Goal: Complete application form

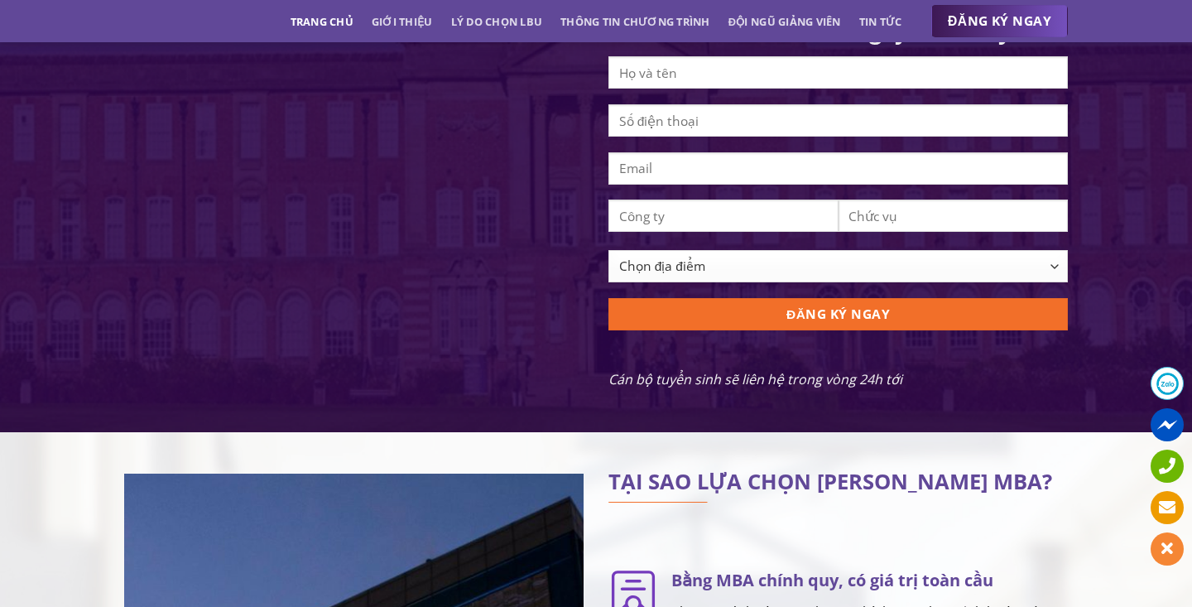
scroll to position [1675, 0]
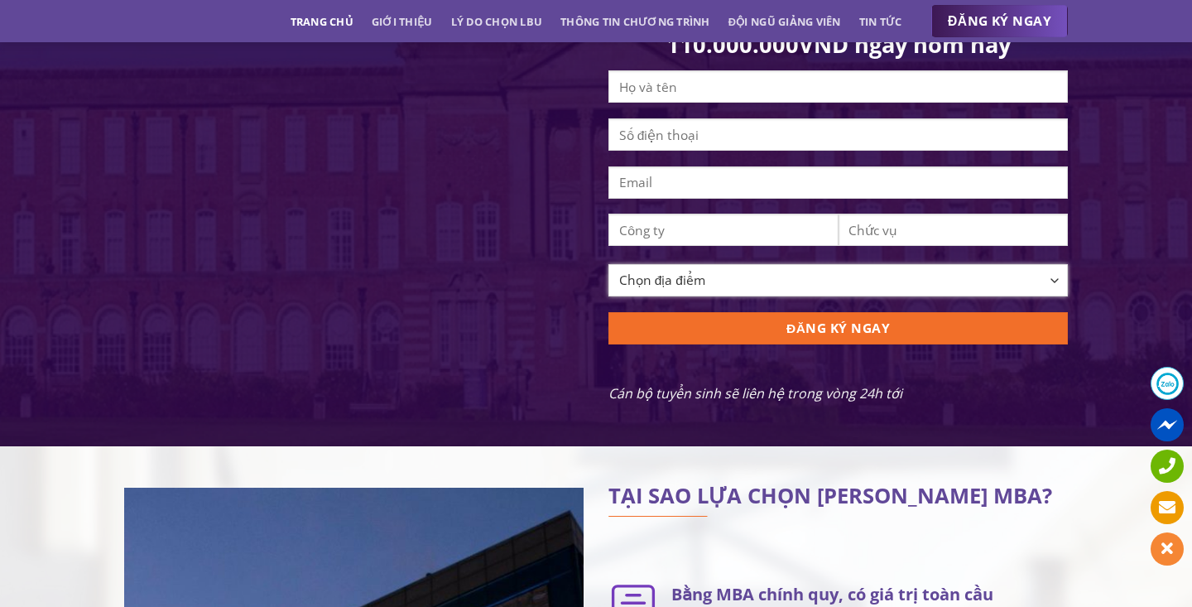
click at [729, 293] on select "Chọn địa điểm [GEOGRAPHIC_DATA] [GEOGRAPHIC_DATA] [GEOGRAPHIC_DATA] [GEOGRAPHIC…" at bounding box center [837, 280] width 459 height 32
select select "[GEOGRAPHIC_DATA][PERSON_NAME]"
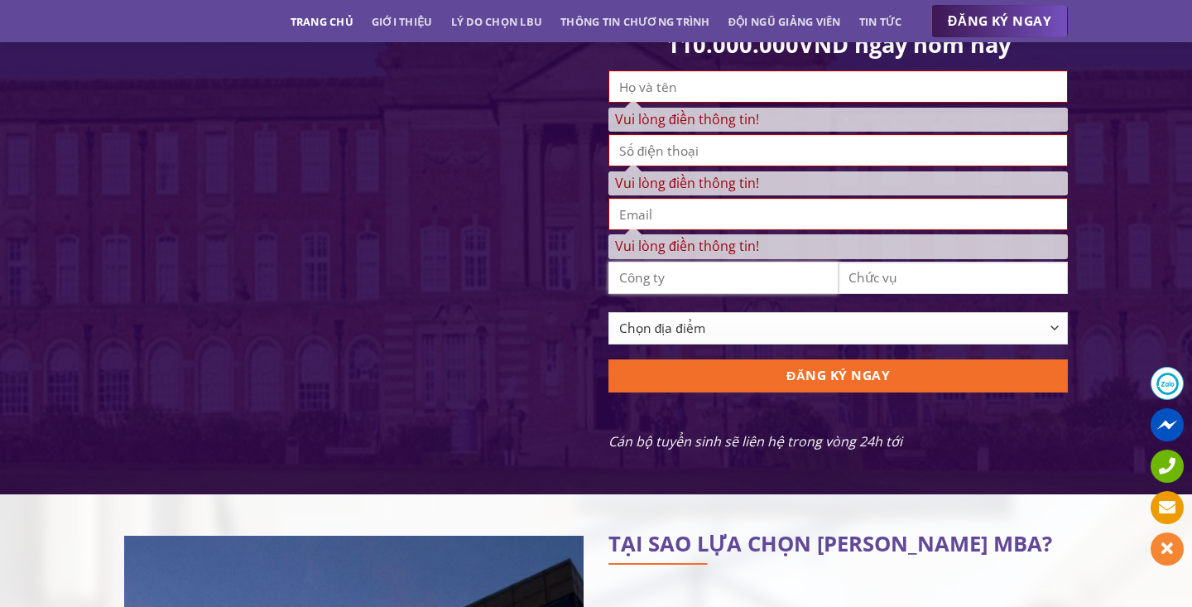
click at [713, 294] on input "Contact form" at bounding box center [723, 277] width 230 height 32
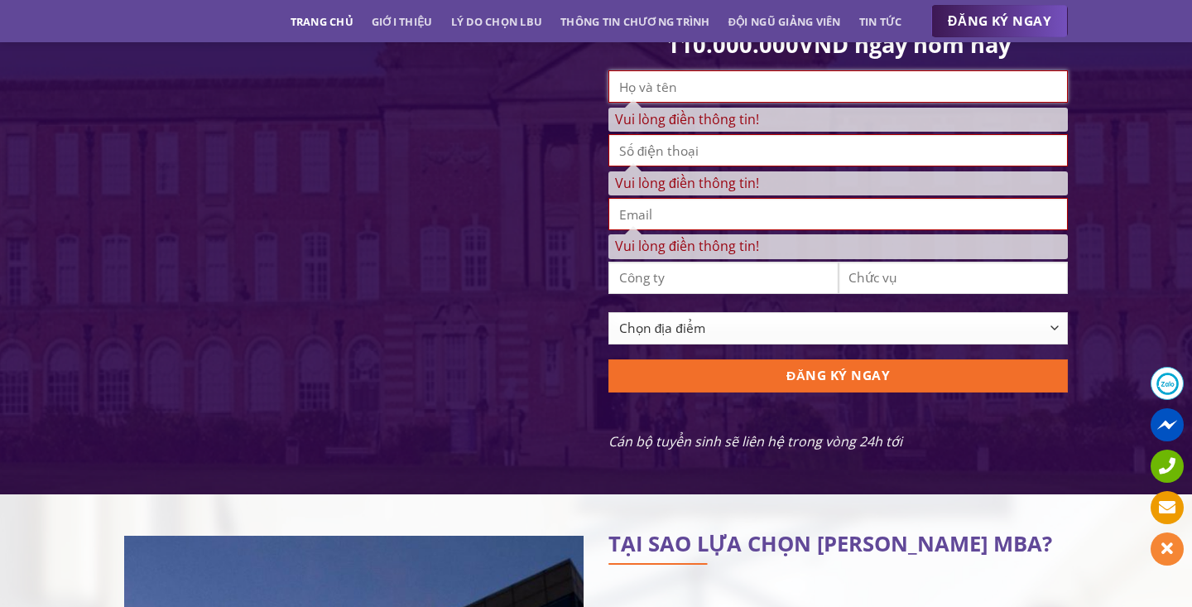
click at [711, 103] on input "Vui lòng điền thông tin!" at bounding box center [837, 86] width 459 height 32
type input "[PERSON_NAME]"
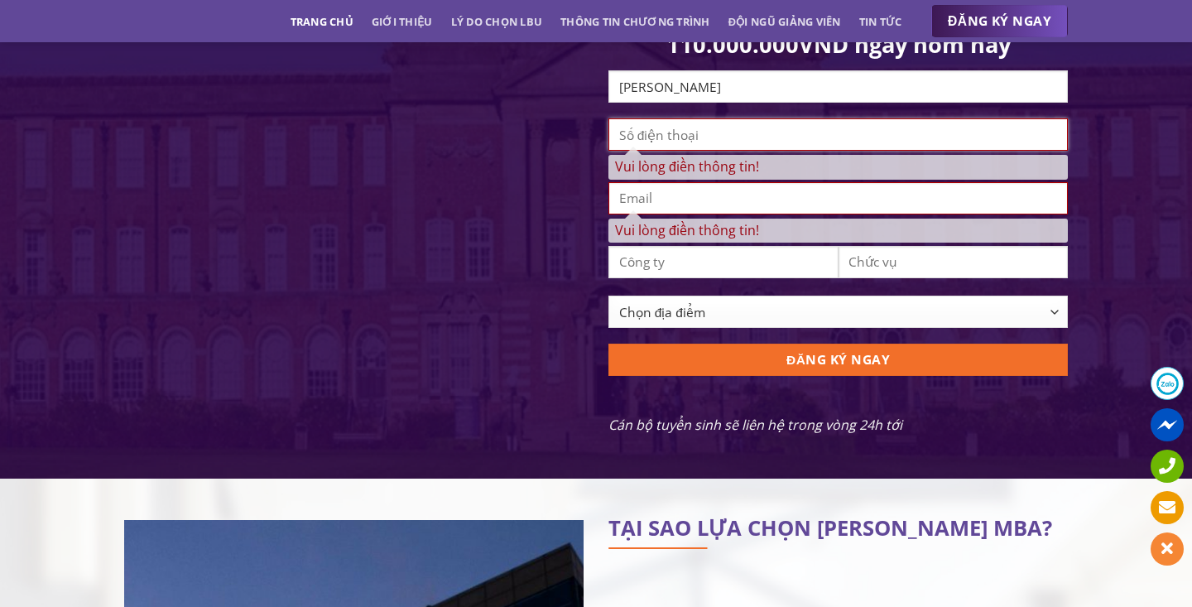
click at [682, 164] on span "Vui lòng điền thông tin!" at bounding box center [837, 148] width 459 height 61
click at [682, 151] on input "Vui lòng điền thông tin!" at bounding box center [837, 134] width 459 height 32
type input "0903930772"
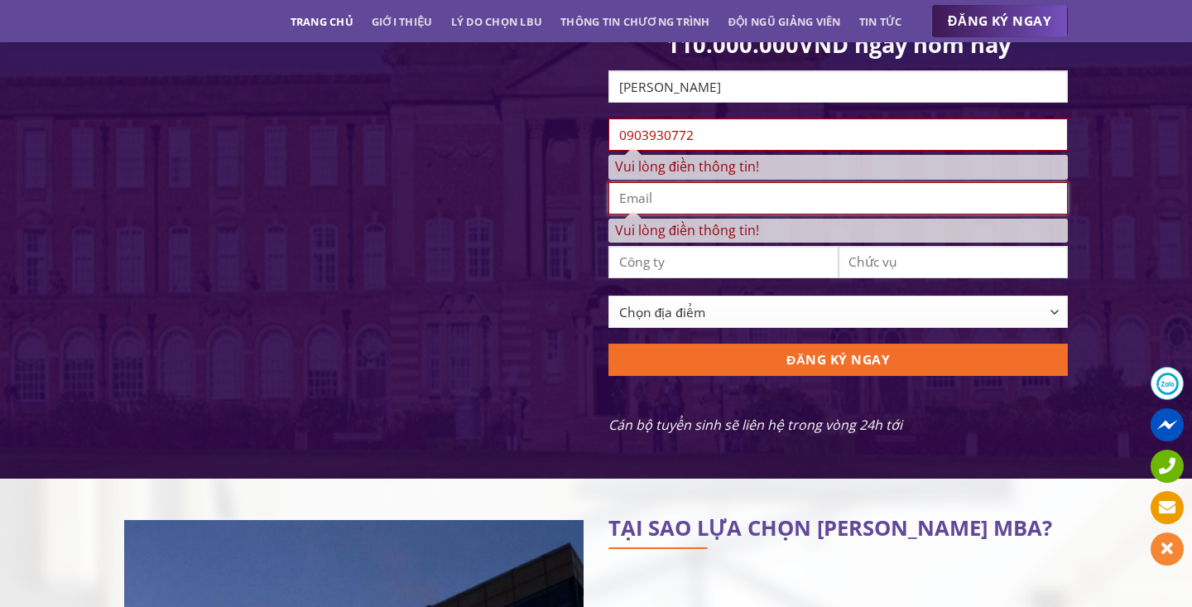
click at [678, 217] on span "Vui lòng điền thông tin!" at bounding box center [837, 212] width 459 height 61
click at [678, 214] on input "Vui lòng điền thông tin!" at bounding box center [837, 198] width 459 height 32
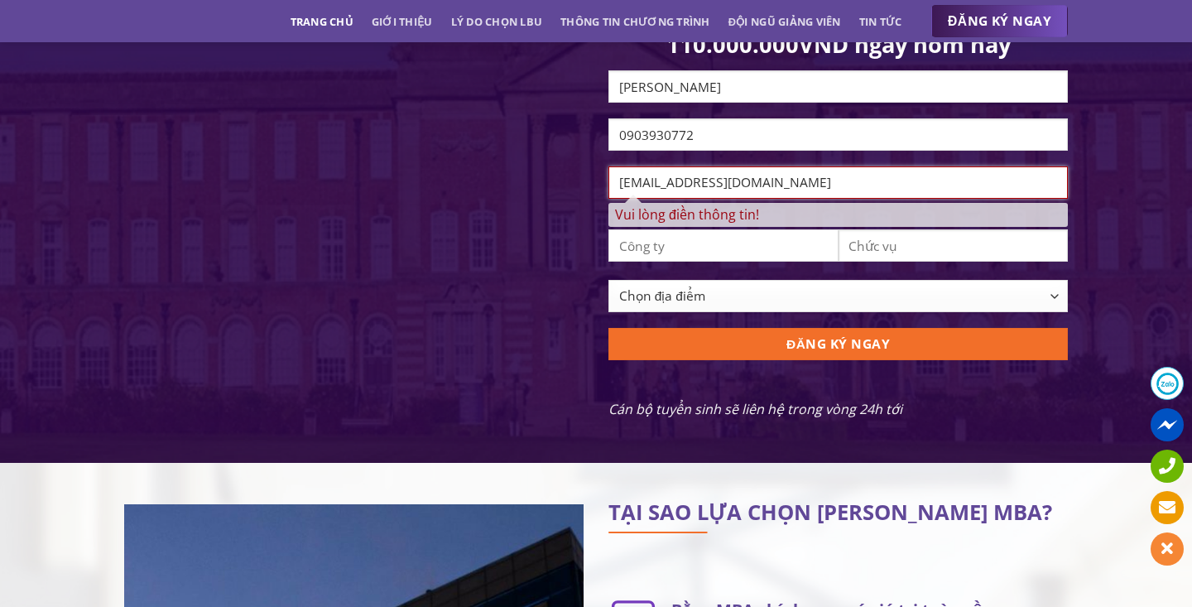
type input "[EMAIL_ADDRESS][DOMAIN_NAME]"
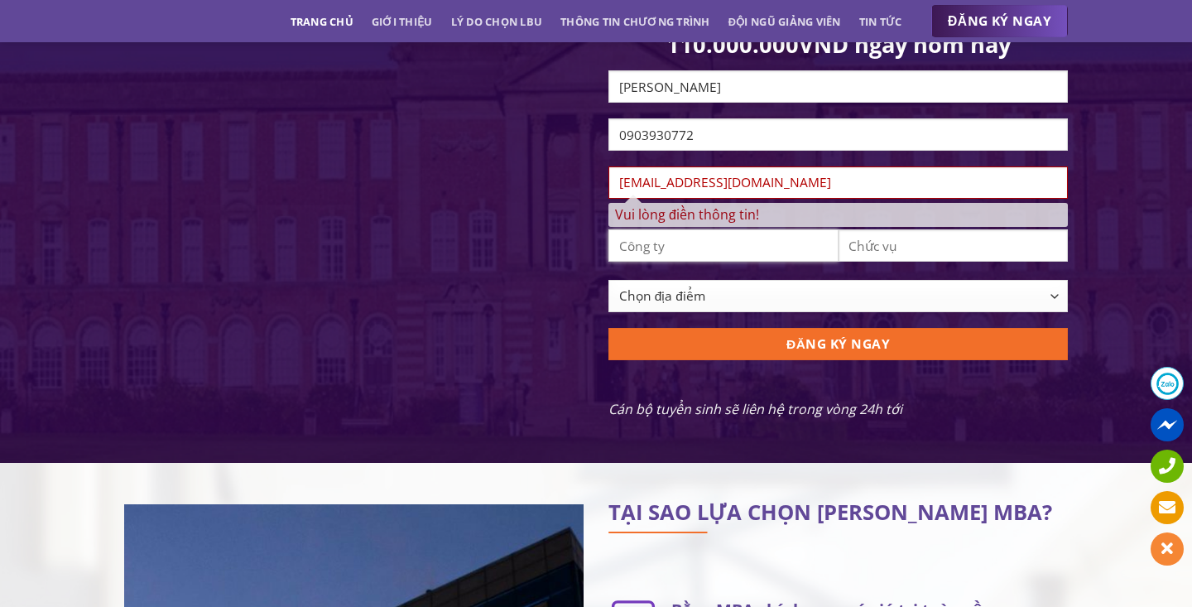
click at [678, 261] on span "Contact form" at bounding box center [723, 251] width 230 height 45
click at [678, 261] on input "Contact form" at bounding box center [723, 245] width 230 height 32
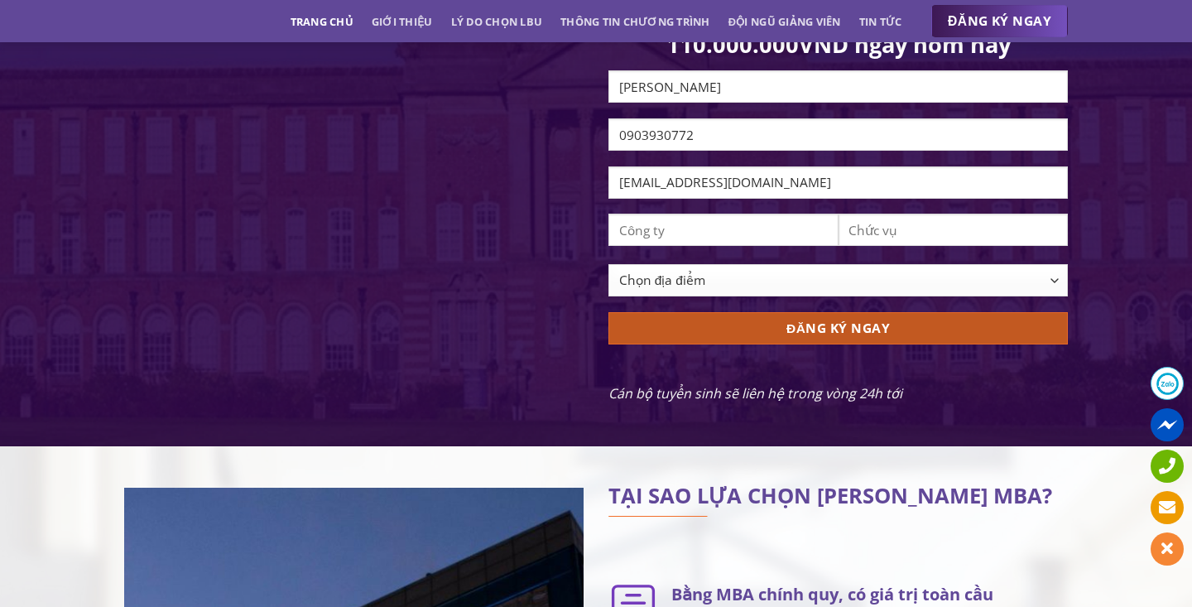
click at [832, 344] on input "ĐĂNG KÝ NGAY" at bounding box center [837, 328] width 459 height 32
